Goal: Task Accomplishment & Management: Manage account settings

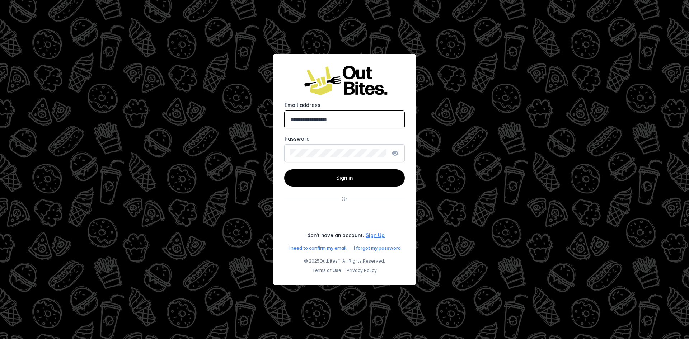
click at [343, 117] on input "**********" at bounding box center [344, 119] width 108 height 9
type input "**********"
click at [350, 175] on span "Sign in" at bounding box center [344, 178] width 17 height 6
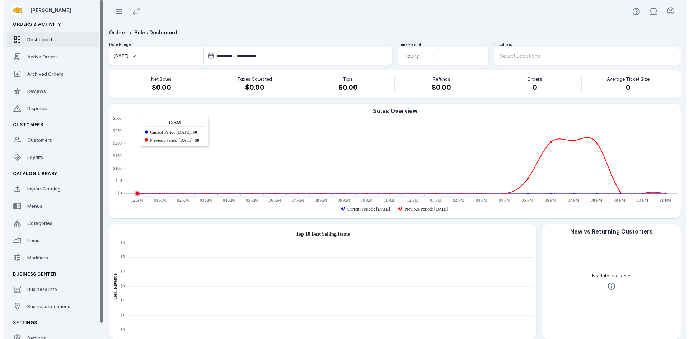
scroll to position [17, 0]
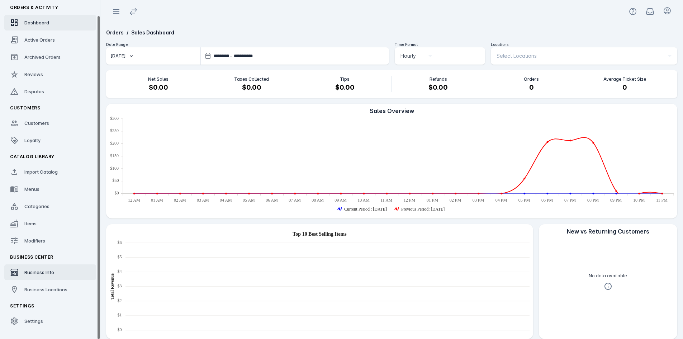
click at [55, 272] on link "Business Info" at bounding box center [50, 272] width 92 height 16
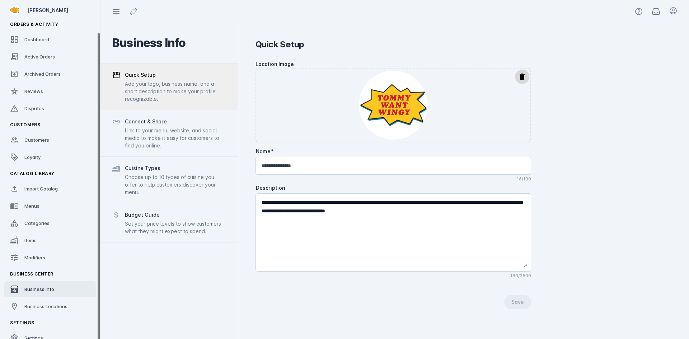
scroll to position [17, 0]
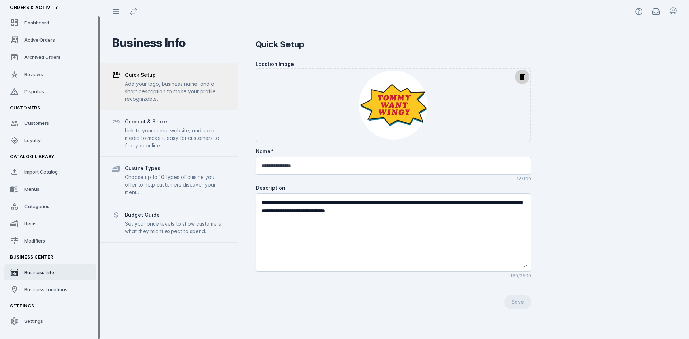
click at [524, 72] on mat-icon "delete" at bounding box center [522, 76] width 9 height 9
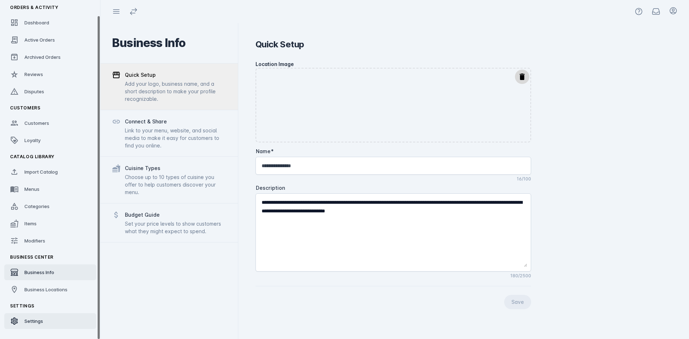
click at [26, 320] on span "Settings" at bounding box center [33, 321] width 19 height 6
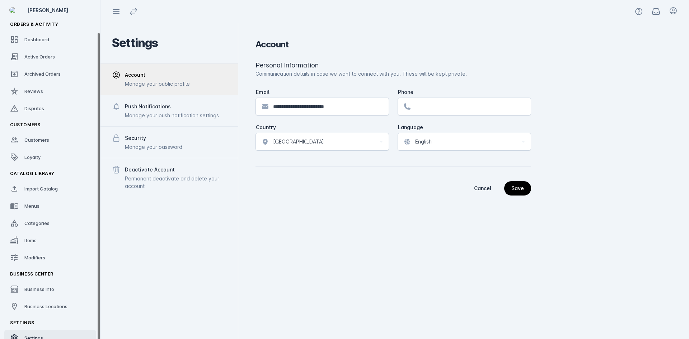
scroll to position [17, 0]
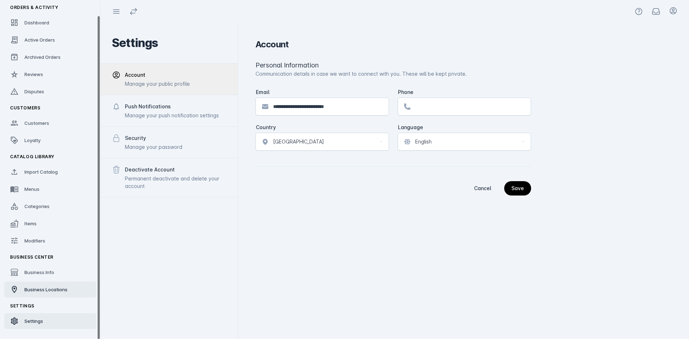
click at [52, 291] on span "Business Locations" at bounding box center [45, 290] width 43 height 6
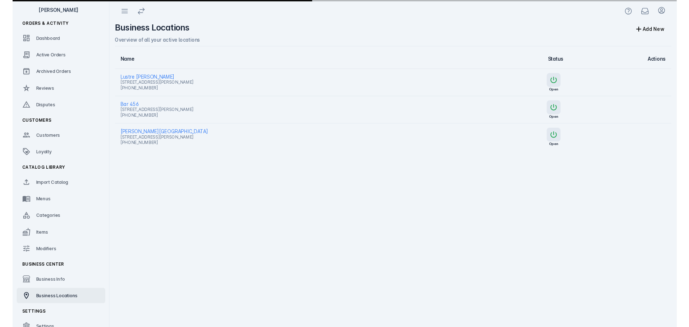
scroll to position [17, 0]
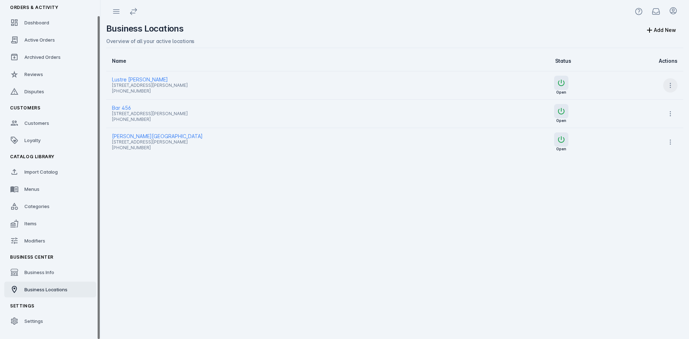
click at [672, 83] on icon at bounding box center [670, 85] width 7 height 7
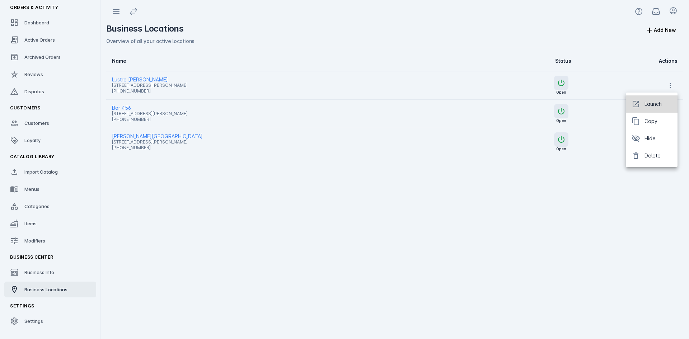
click at [652, 102] on span "Launch" at bounding box center [652, 104] width 17 height 9
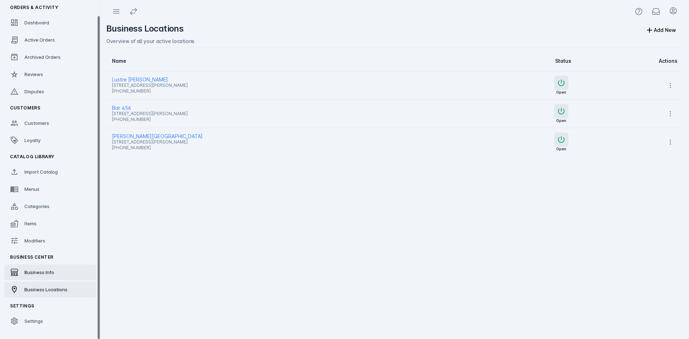
click at [26, 273] on span "Business Info" at bounding box center [39, 272] width 30 height 6
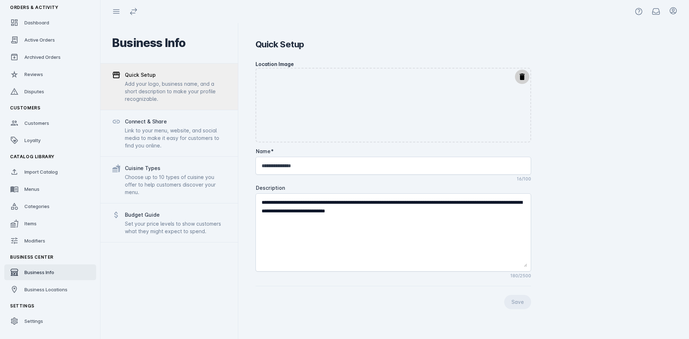
click at [523, 78] on mat-icon "delete" at bounding box center [522, 76] width 9 height 9
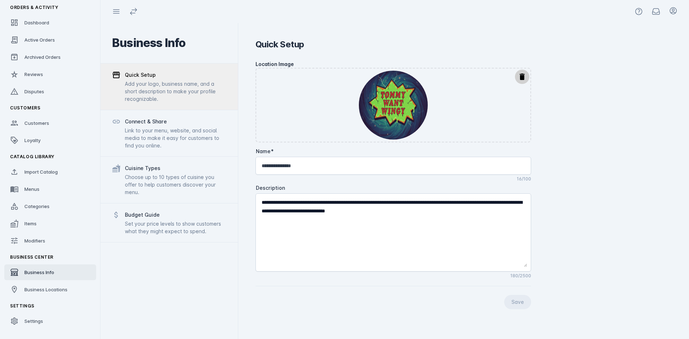
click at [523, 78] on mat-icon "delete" at bounding box center [522, 76] width 9 height 9
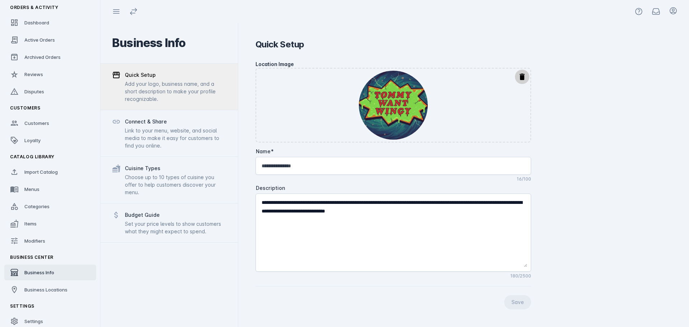
click at [526, 77] on span at bounding box center [521, 76] width 17 height 17
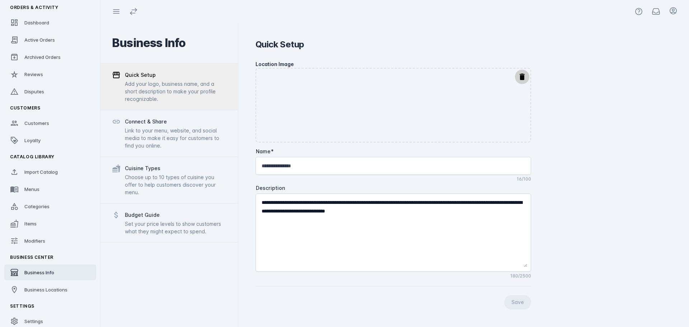
click at [524, 77] on mat-icon "delete" at bounding box center [522, 76] width 9 height 9
drag, startPoint x: 521, startPoint y: 73, endPoint x: 490, endPoint y: 5, distance: 74.2
click at [520, 73] on mat-icon "delete" at bounding box center [522, 76] width 9 height 9
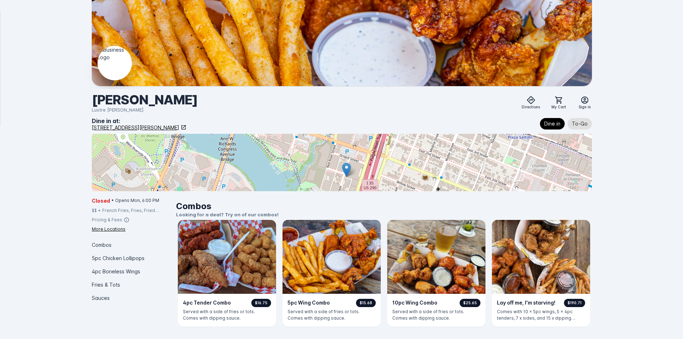
click at [119, 65] on img at bounding box center [115, 63] width 34 height 34
